Goal: Book appointment/travel/reservation

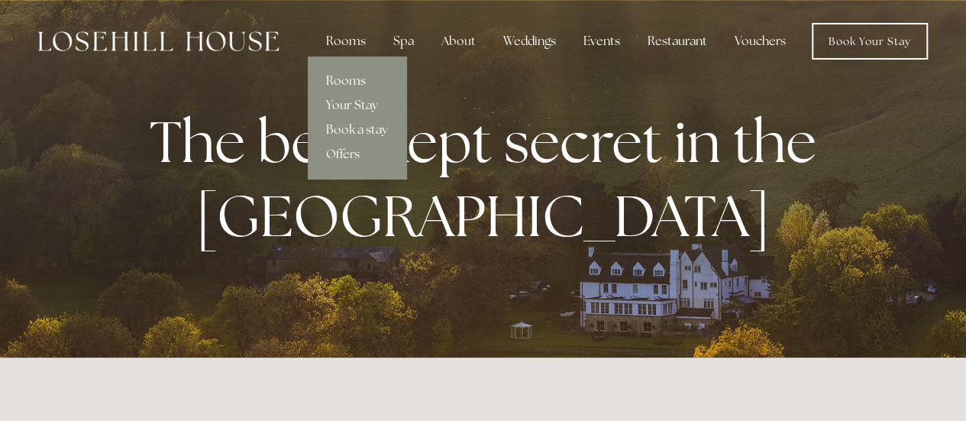
click at [360, 79] on link "Rooms" at bounding box center [357, 81] width 99 height 24
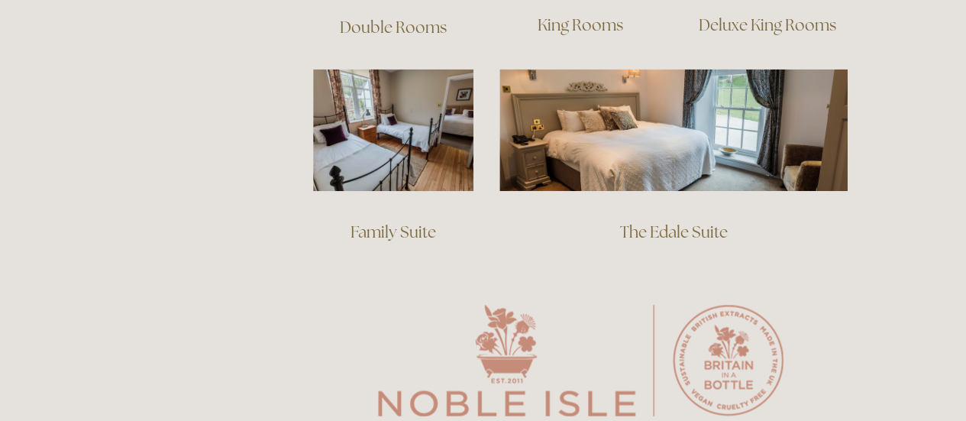
scroll to position [1222, 0]
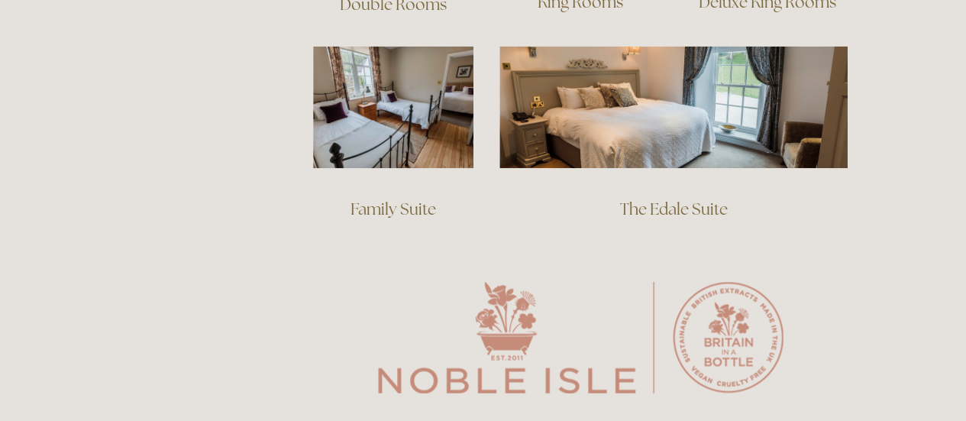
click at [370, 199] on link "Family Suite" at bounding box center [394, 209] width 86 height 21
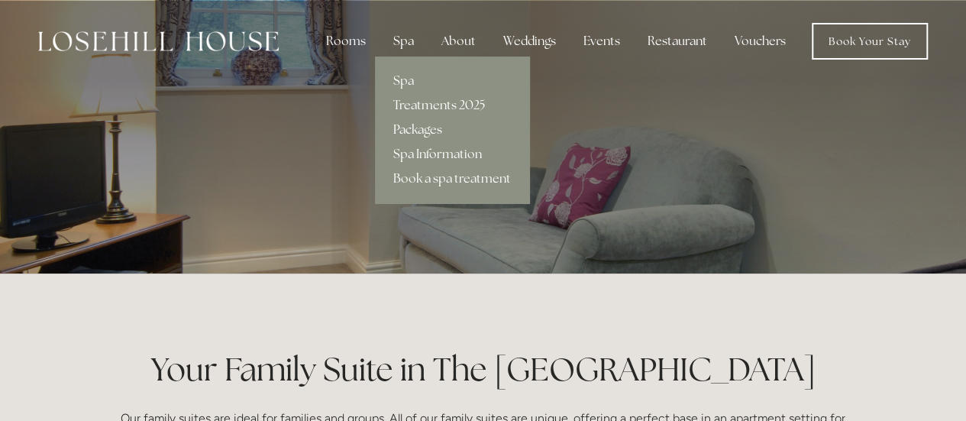
click at [422, 125] on link "Packages" at bounding box center [452, 130] width 154 height 24
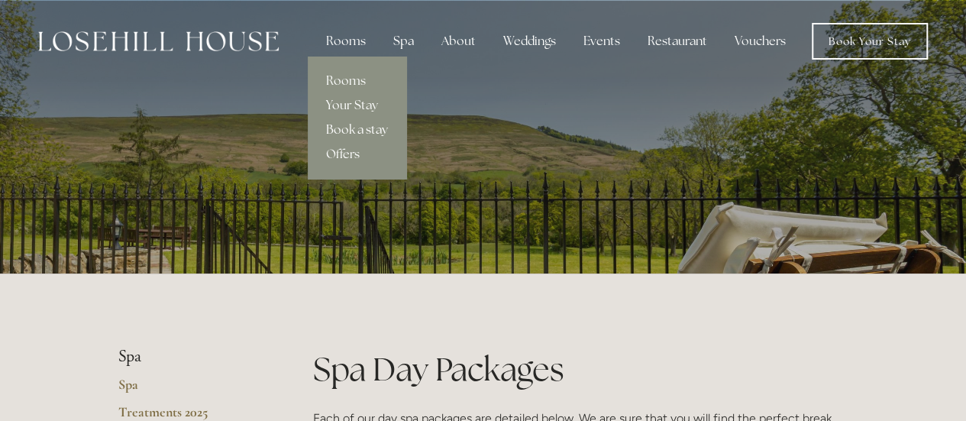
click at [360, 133] on link "Book a stay" at bounding box center [357, 130] width 99 height 24
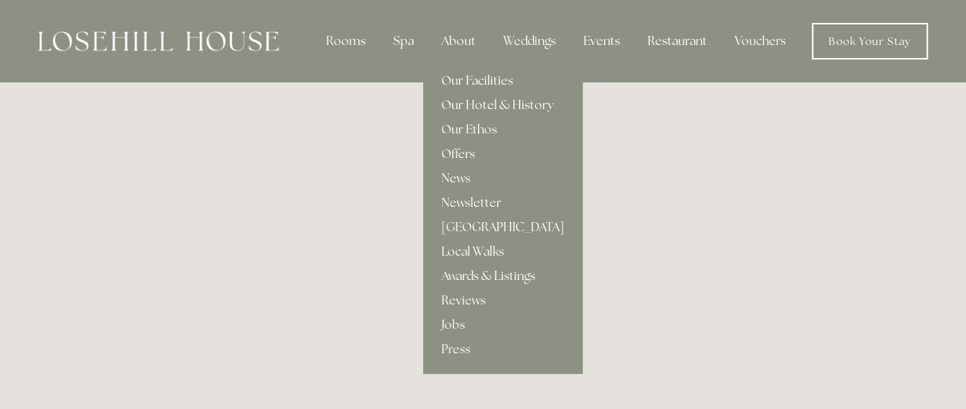
click at [469, 76] on link "Our Facilities" at bounding box center [503, 81] width 160 height 24
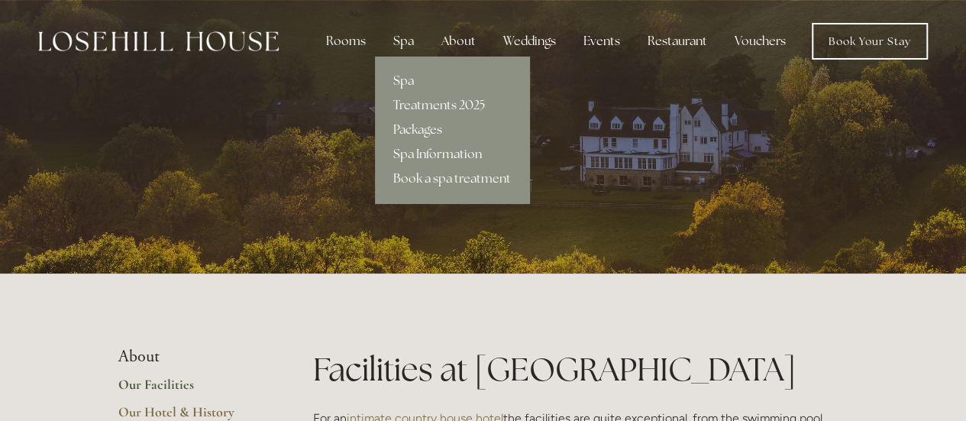
click at [409, 82] on link "Spa" at bounding box center [452, 81] width 154 height 24
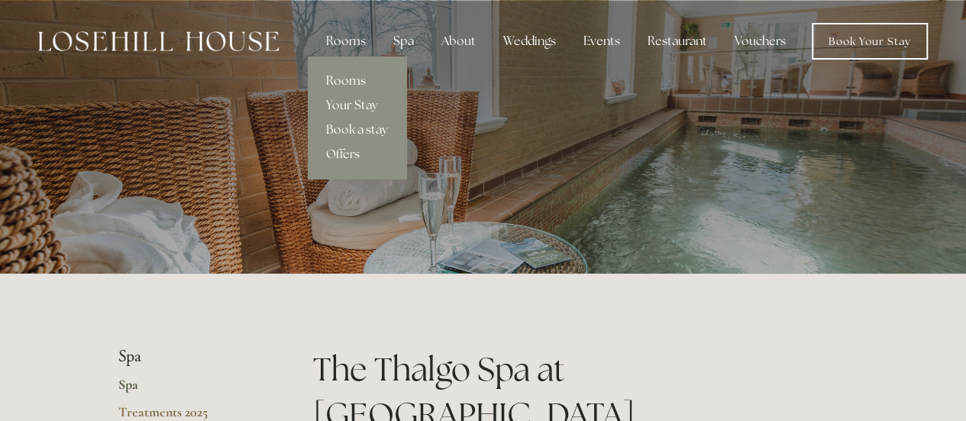
click at [353, 75] on link "Rooms" at bounding box center [357, 81] width 99 height 24
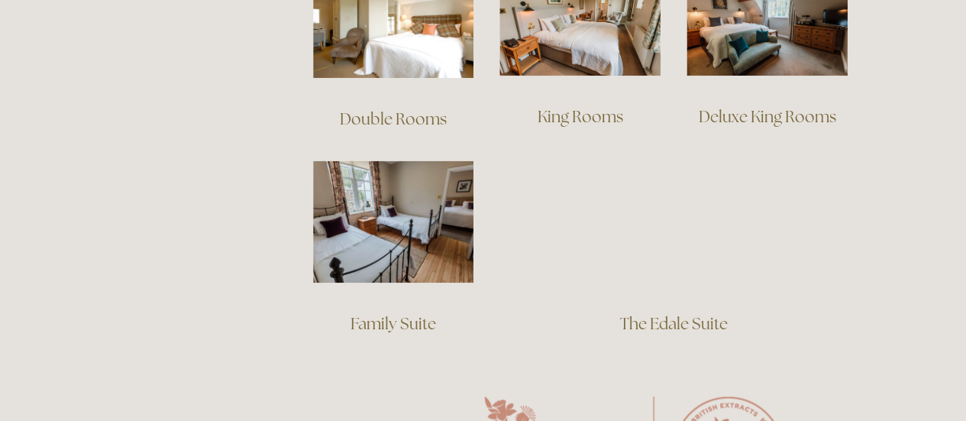
scroll to position [1146, 0]
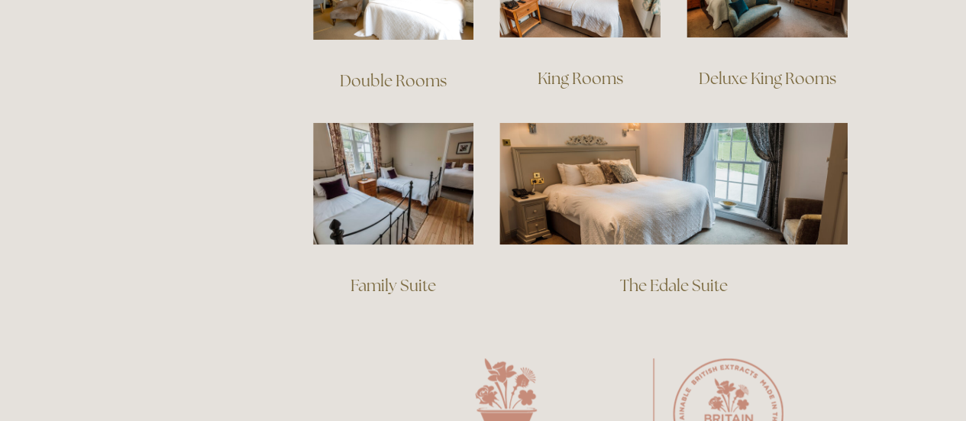
click at [379, 193] on img at bounding box center [393, 183] width 161 height 123
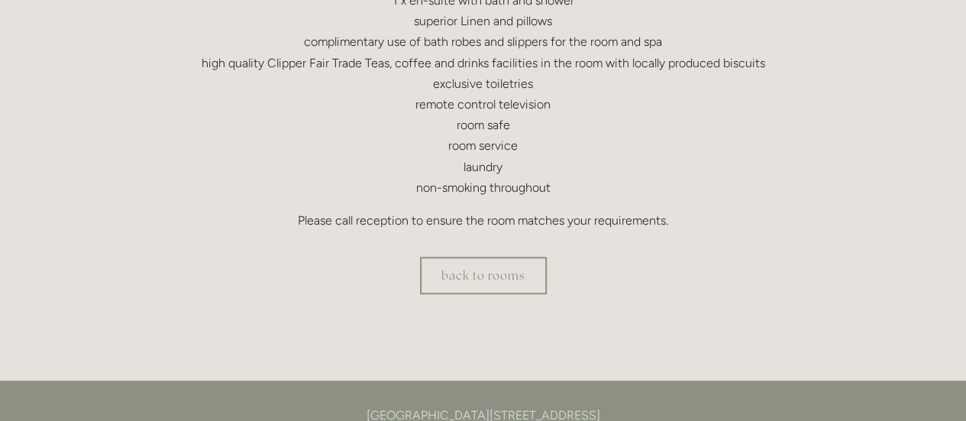
scroll to position [535, 0]
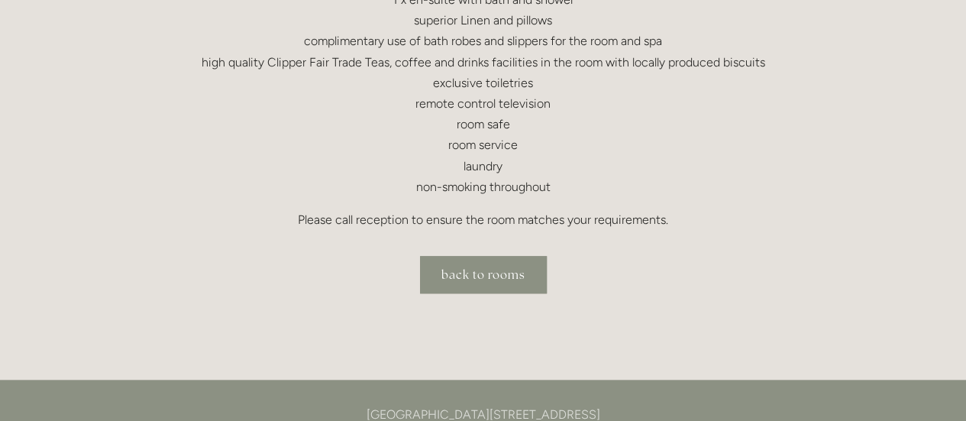
click at [515, 274] on link "back to rooms" at bounding box center [483, 274] width 127 height 37
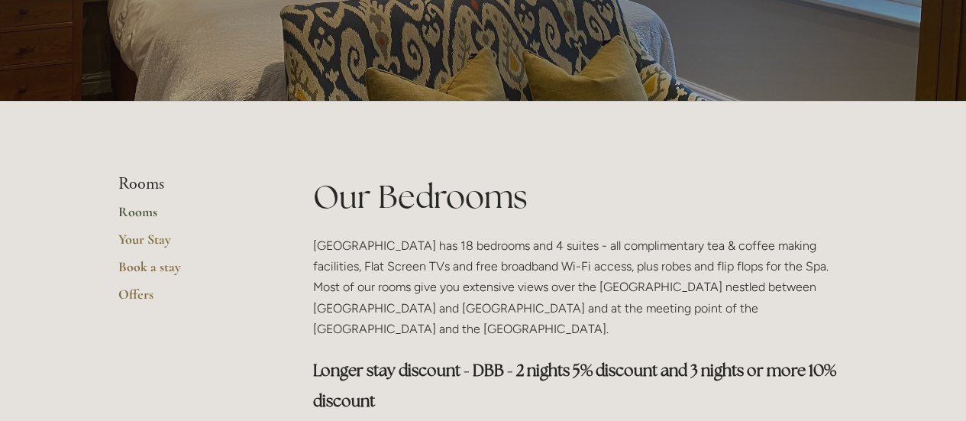
scroll to position [229, 0]
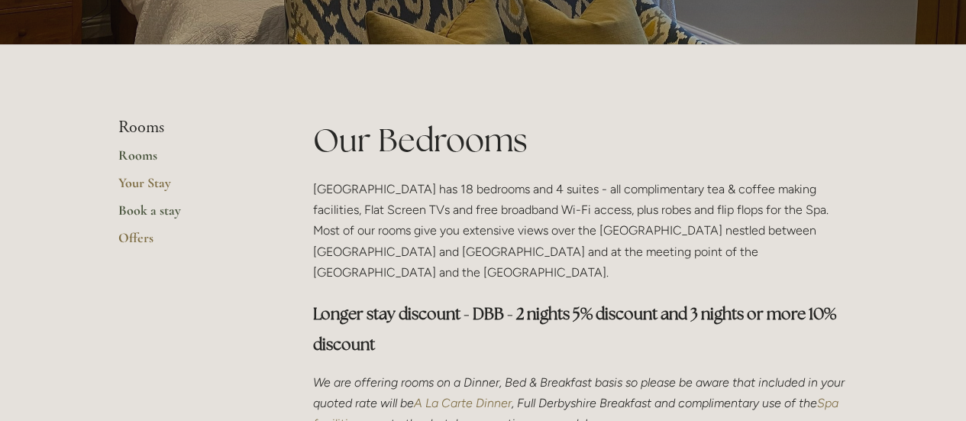
click at [140, 206] on link "Book a stay" at bounding box center [191, 216] width 146 height 28
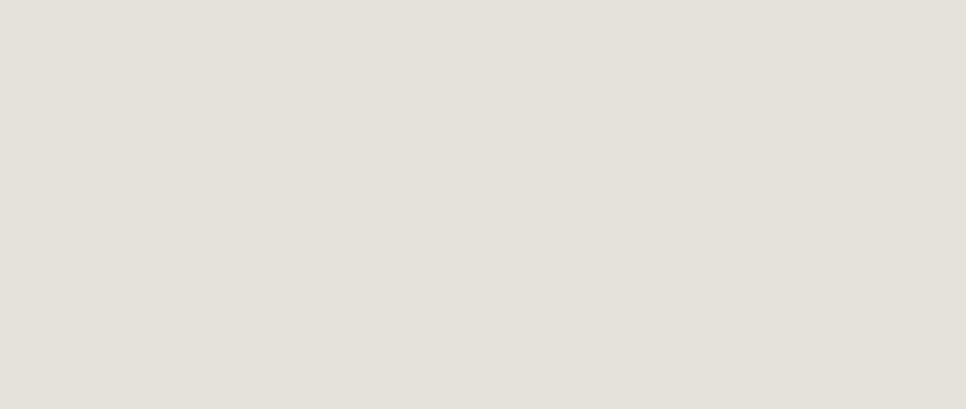
scroll to position [542, 0]
